Goal: Task Accomplishment & Management: Manage account settings

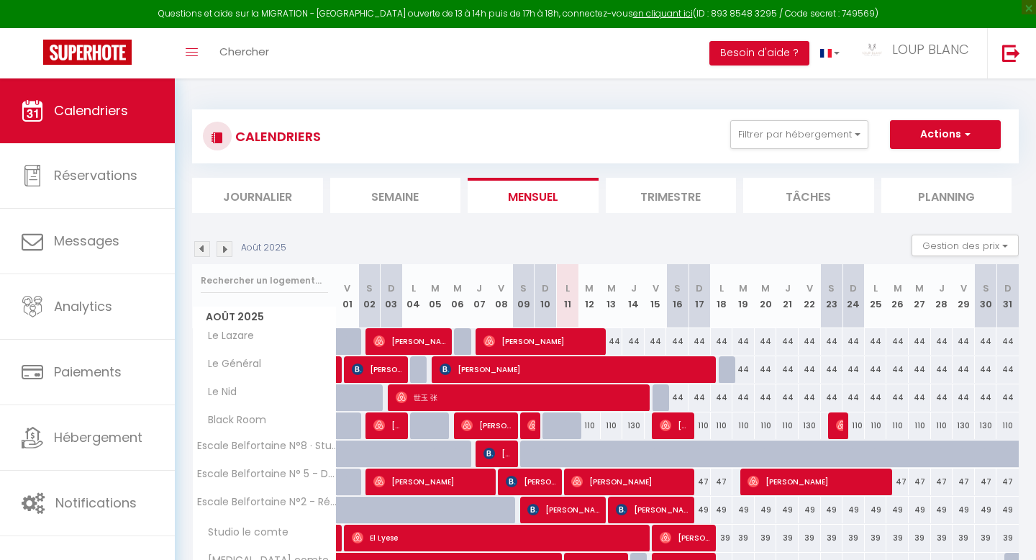
select select
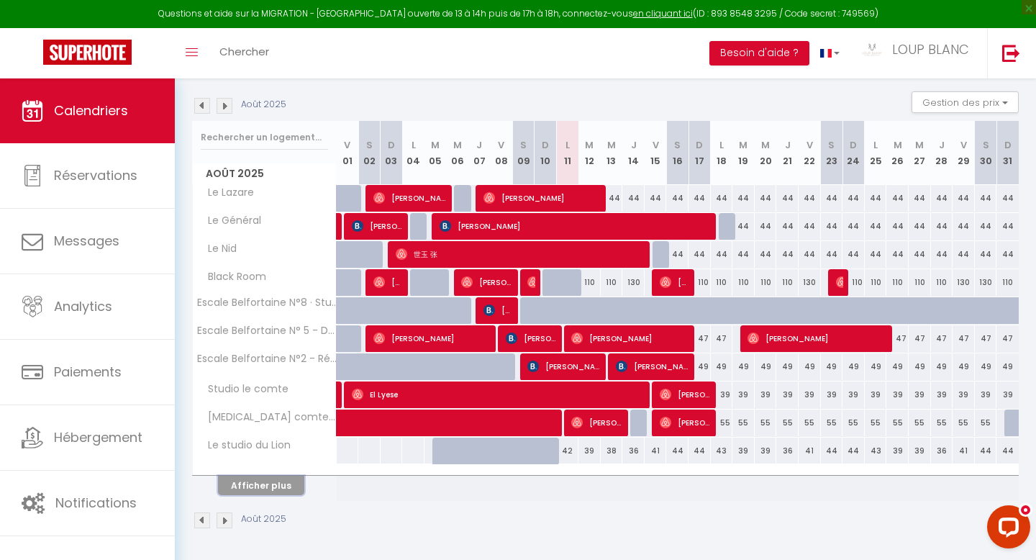
click at [271, 494] on button "Afficher plus" at bounding box center [261, 485] width 86 height 19
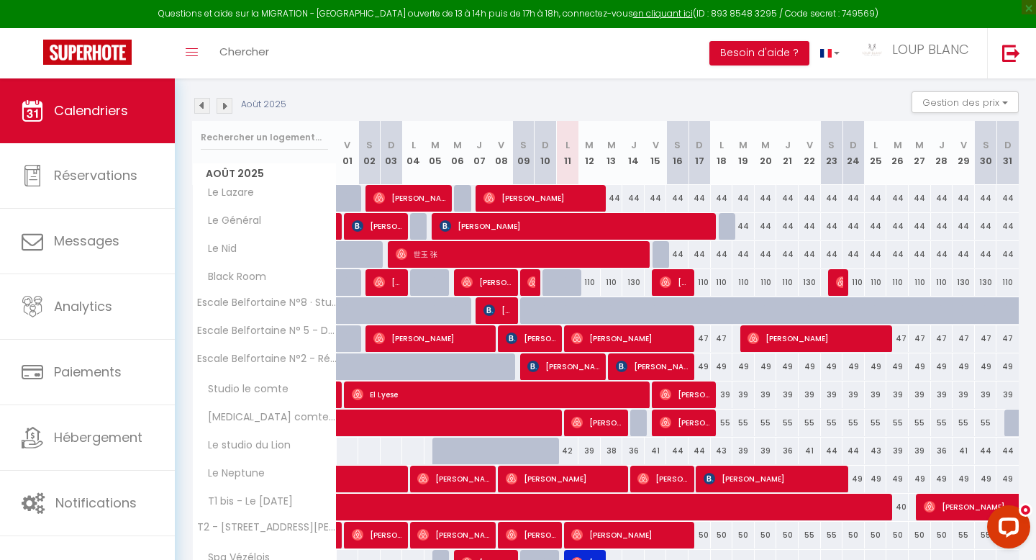
select select
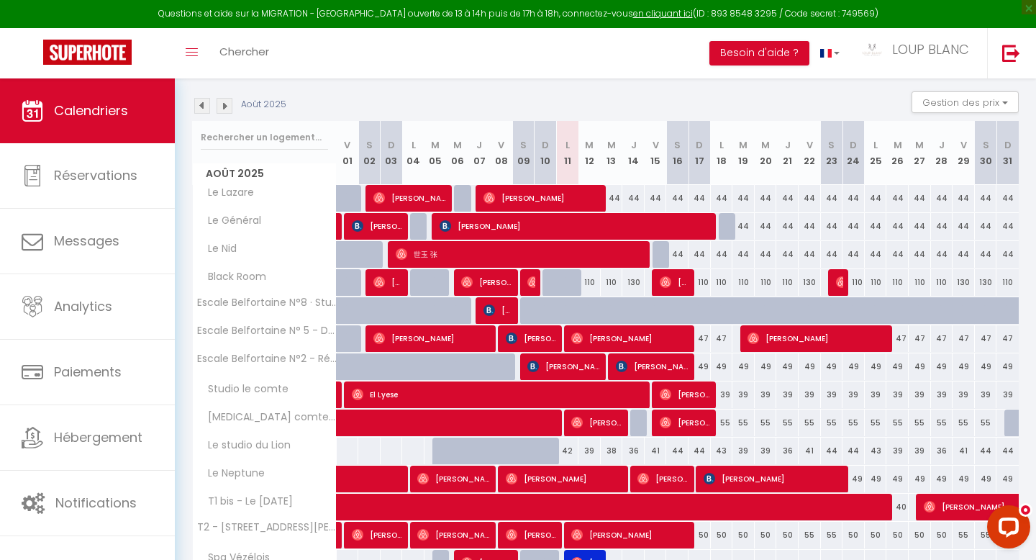
select select
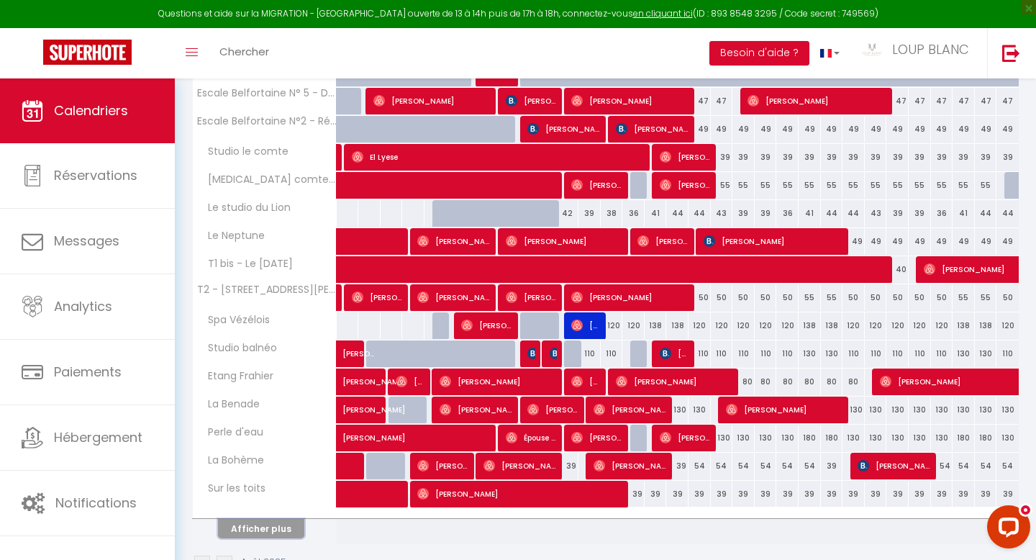
scroll to position [386, 0]
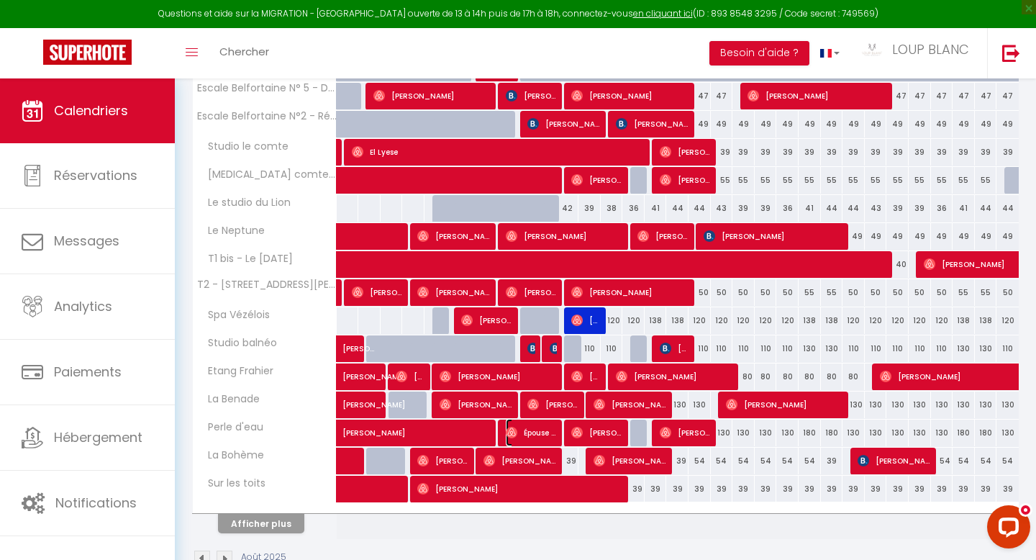
click at [535, 435] on span "Épouse Gelb" at bounding box center [532, 432] width 52 height 27
select select "OK"
select select "0"
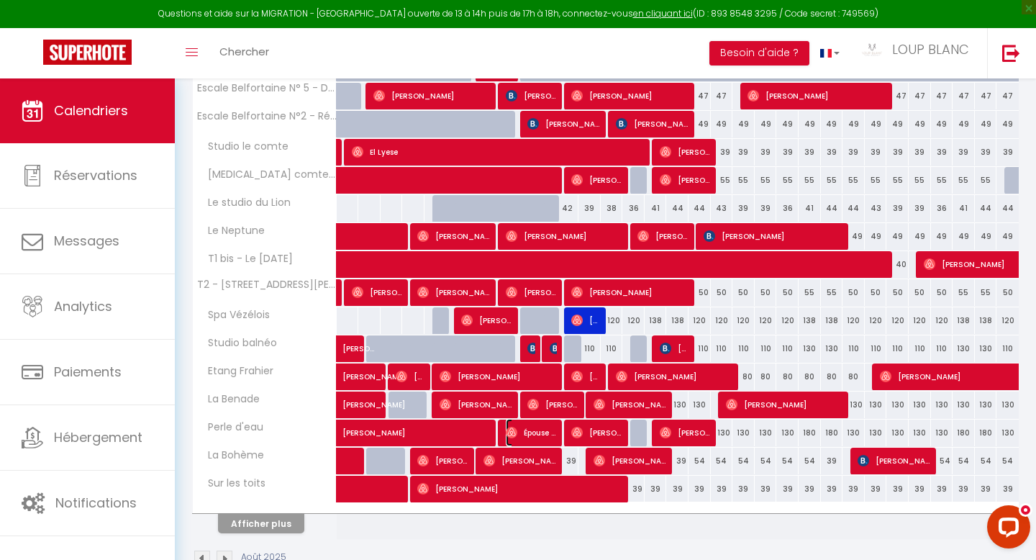
select select "1"
select select
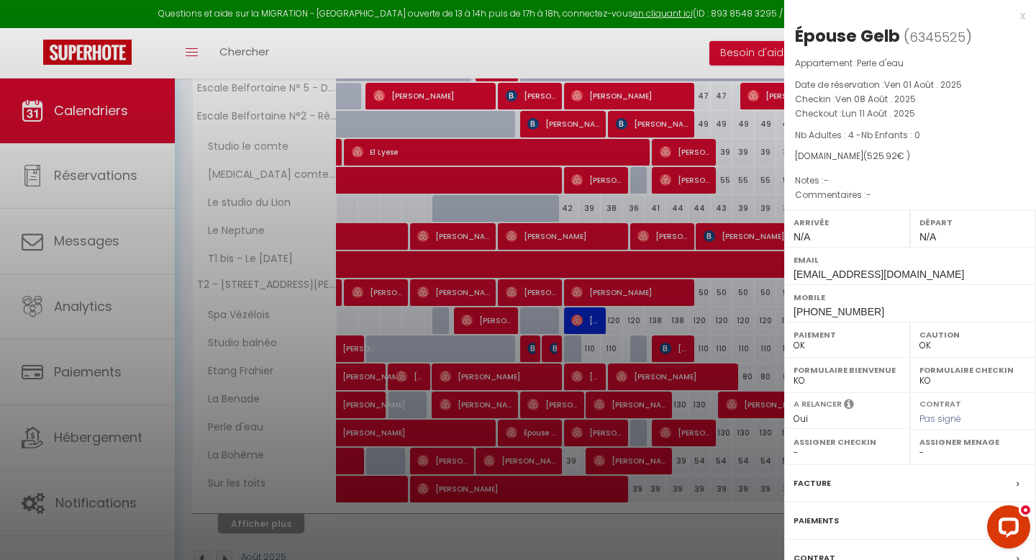
click at [1021, 17] on div "x" at bounding box center [904, 15] width 241 height 17
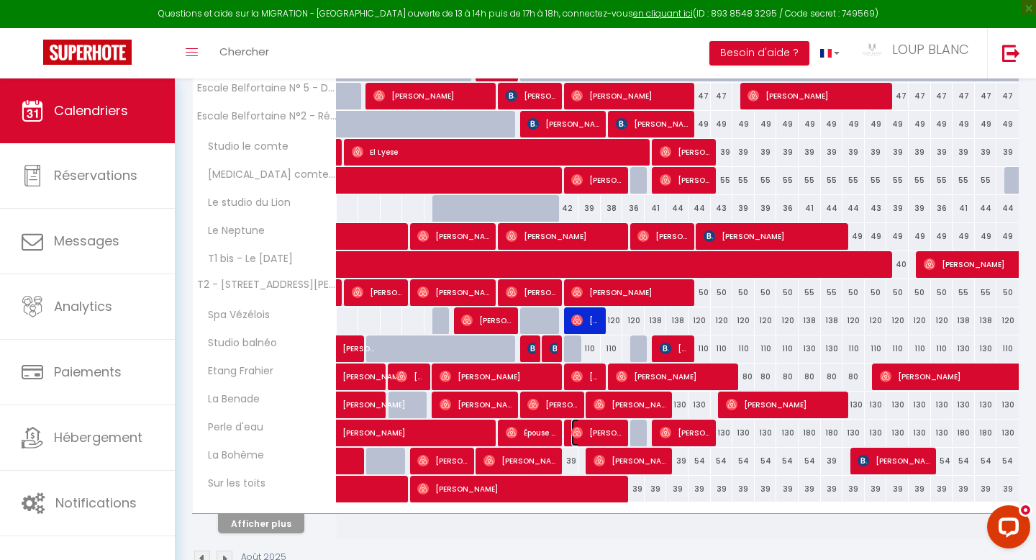
click at [595, 437] on span "[PERSON_NAME]" at bounding box center [597, 432] width 52 height 27
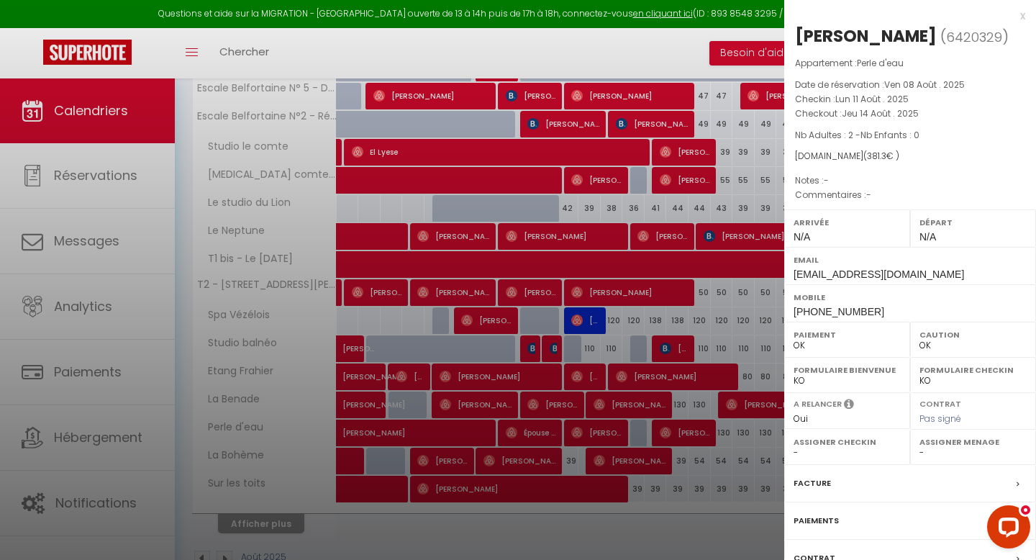
click at [1020, 17] on div "x" at bounding box center [904, 15] width 241 height 17
